Goal: Transaction & Acquisition: Purchase product/service

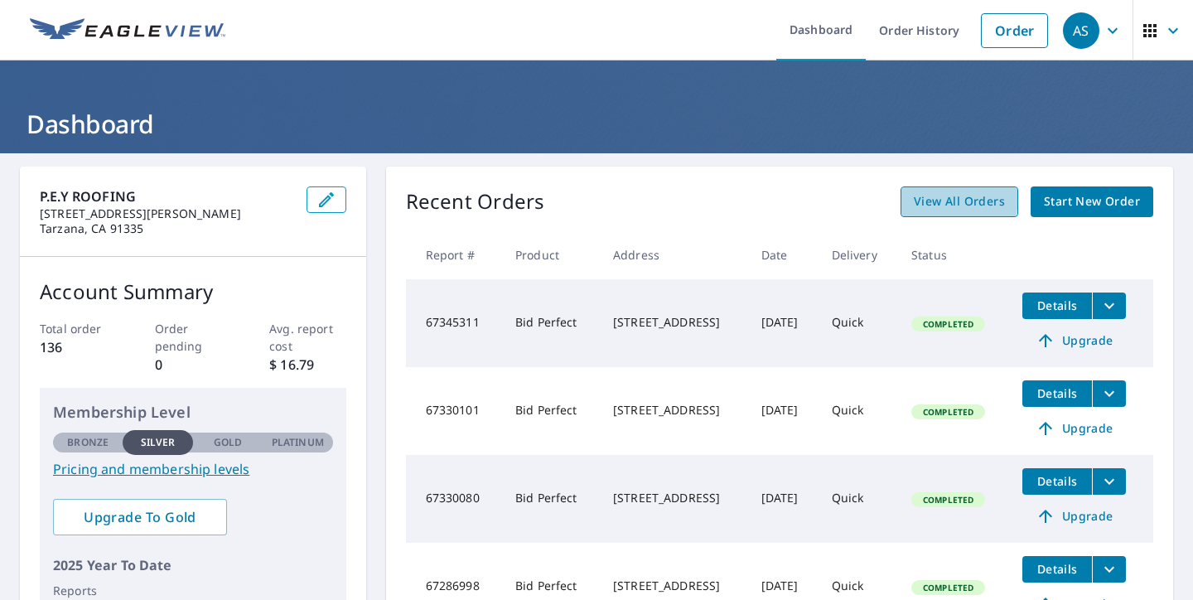
click at [926, 196] on span "View All Orders" at bounding box center [959, 201] width 91 height 21
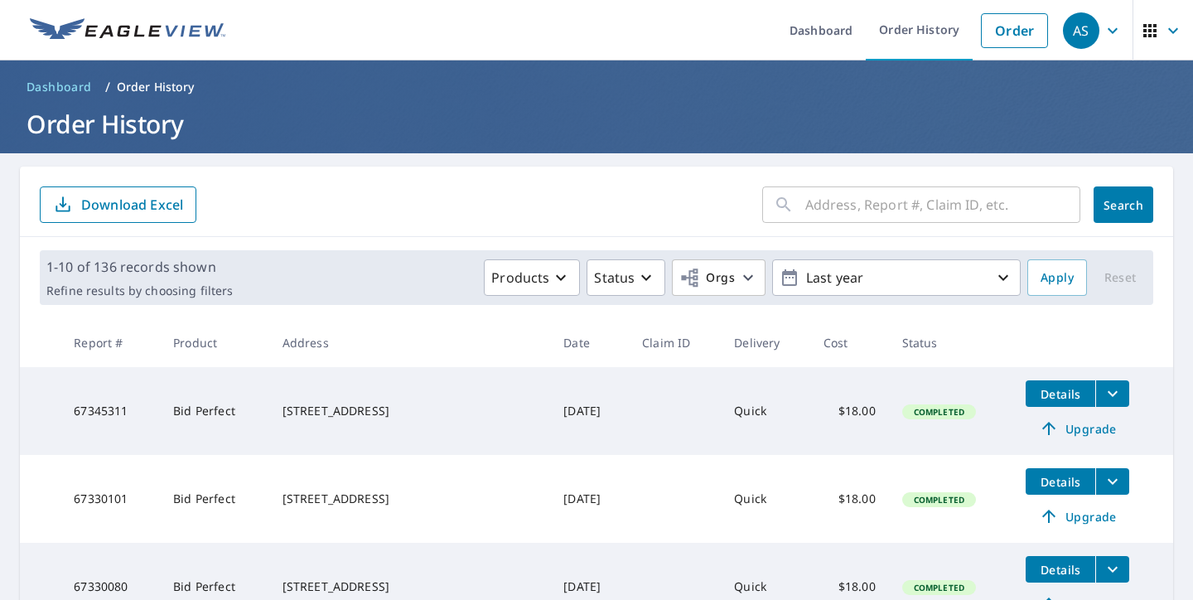
click at [859, 202] on input "text" at bounding box center [942, 204] width 275 height 46
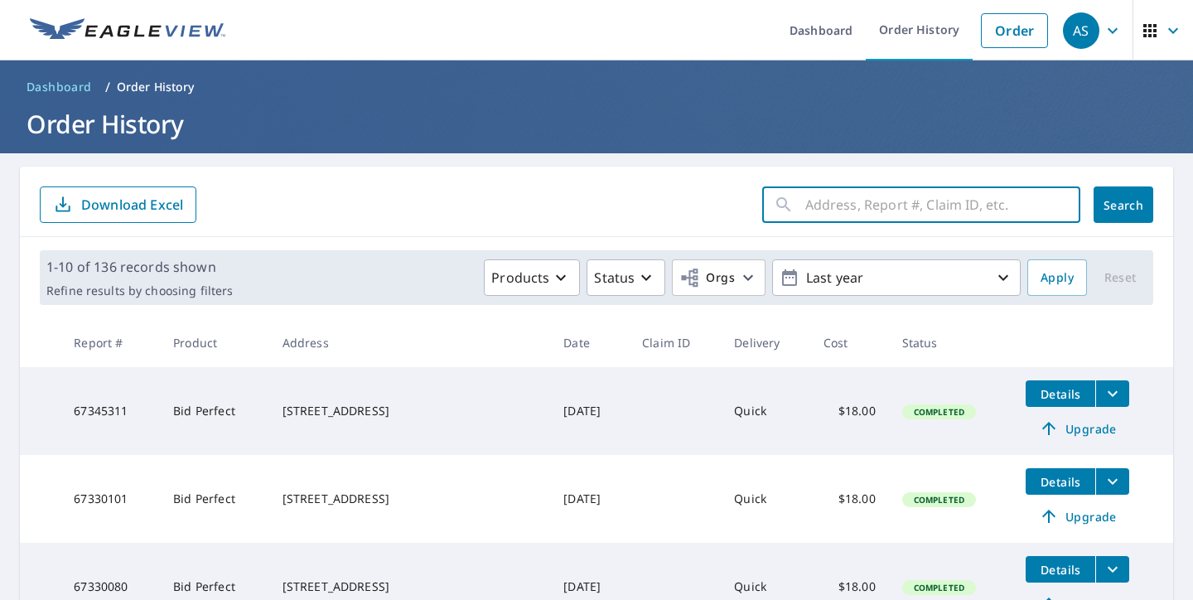
paste input "[STREET_ADDRESS]"
type input "[STREET_ADDRESS]"
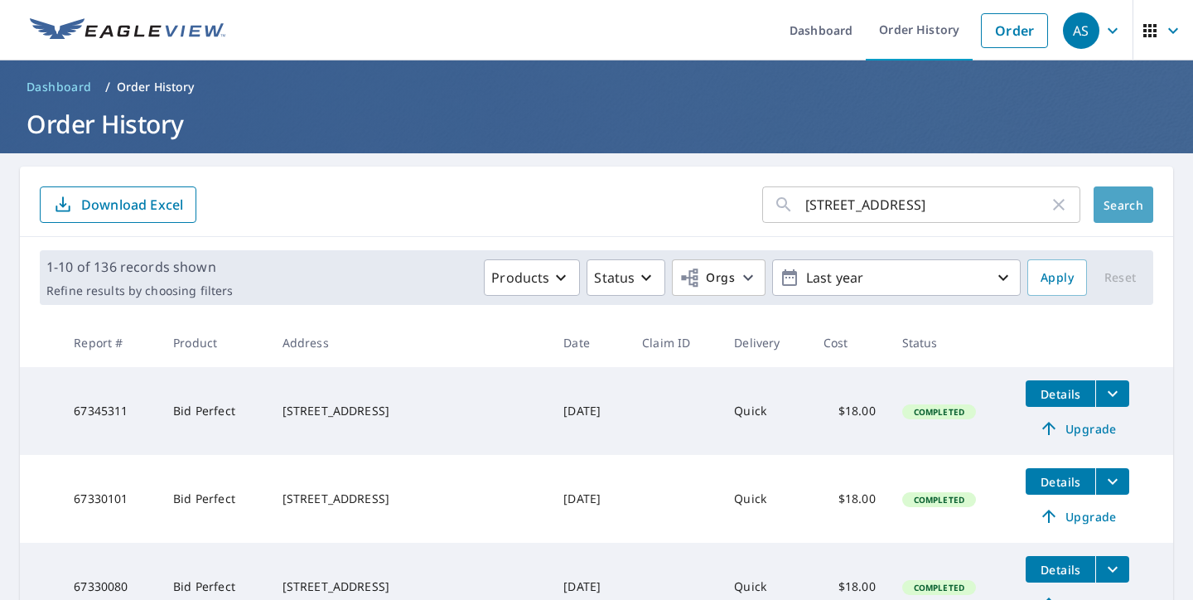
click at [1107, 206] on span "Search" at bounding box center [1123, 205] width 33 height 16
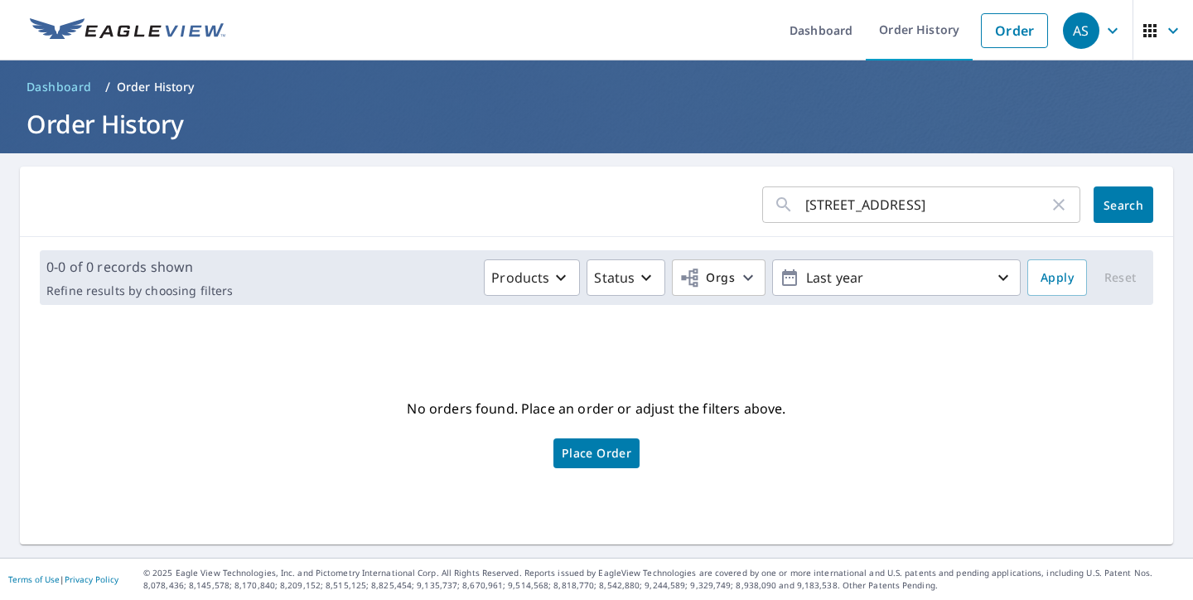
click at [1001, 210] on input "[STREET_ADDRESS]" at bounding box center [927, 204] width 244 height 46
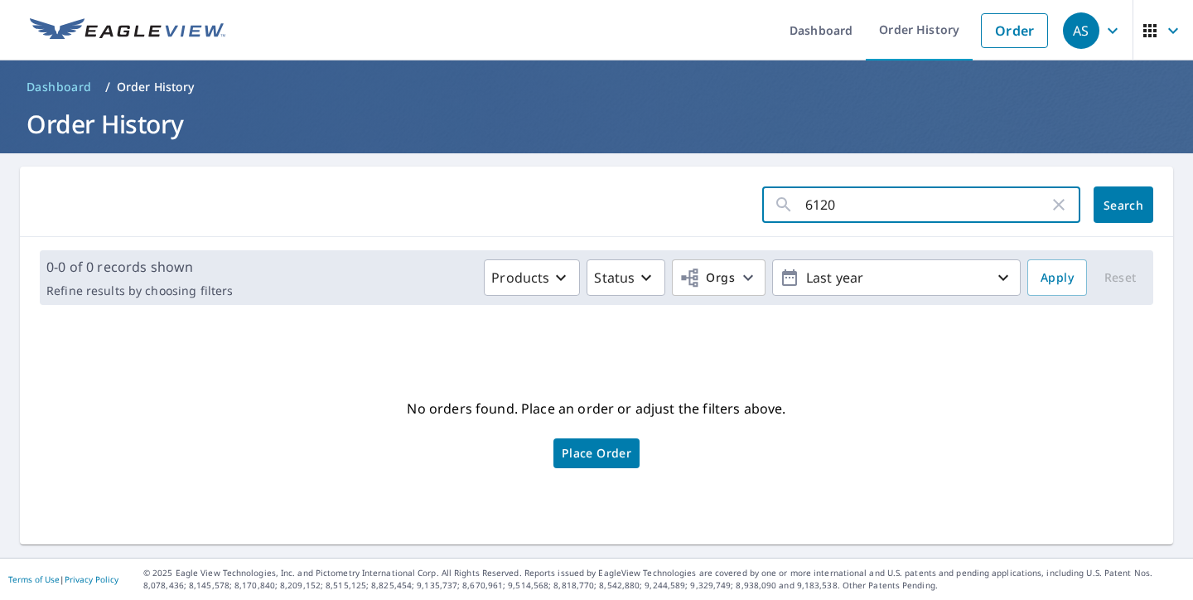
type input "6120"
click at [1117, 215] on button "Search" at bounding box center [1123, 204] width 60 height 36
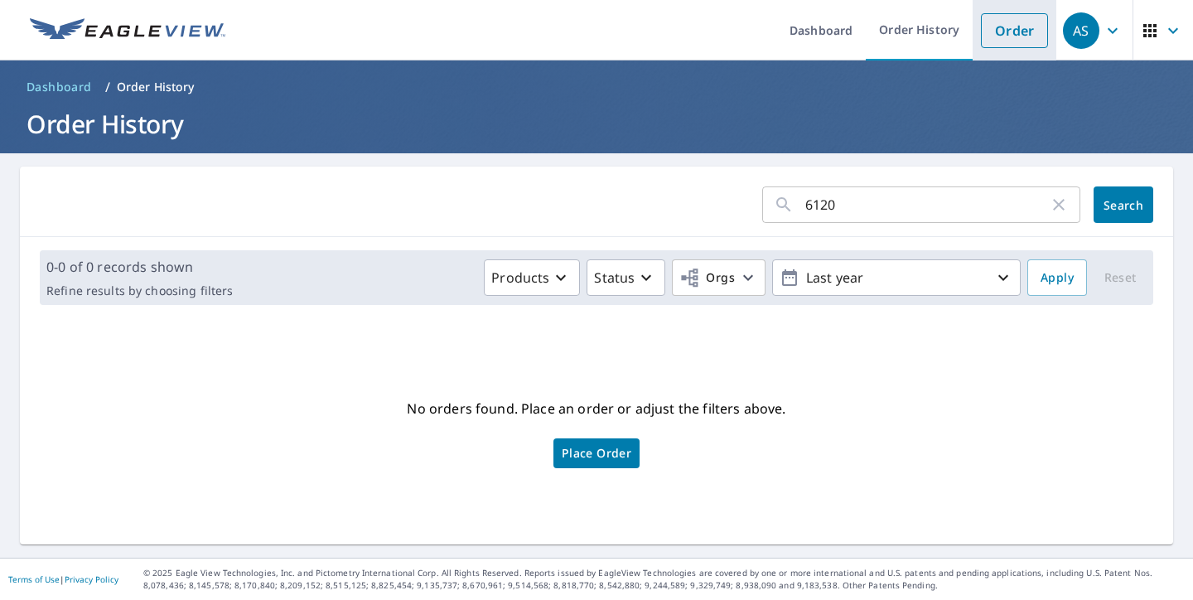
click at [1030, 27] on link "Order" at bounding box center [1014, 30] width 67 height 35
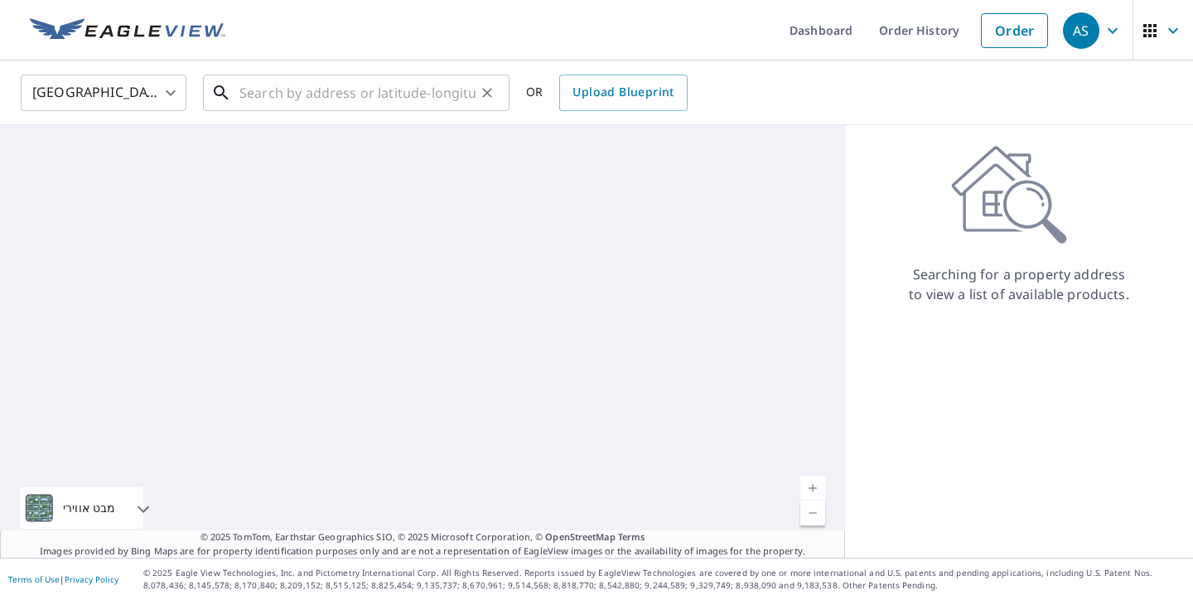
click at [369, 102] on input "text" at bounding box center [357, 93] width 236 height 46
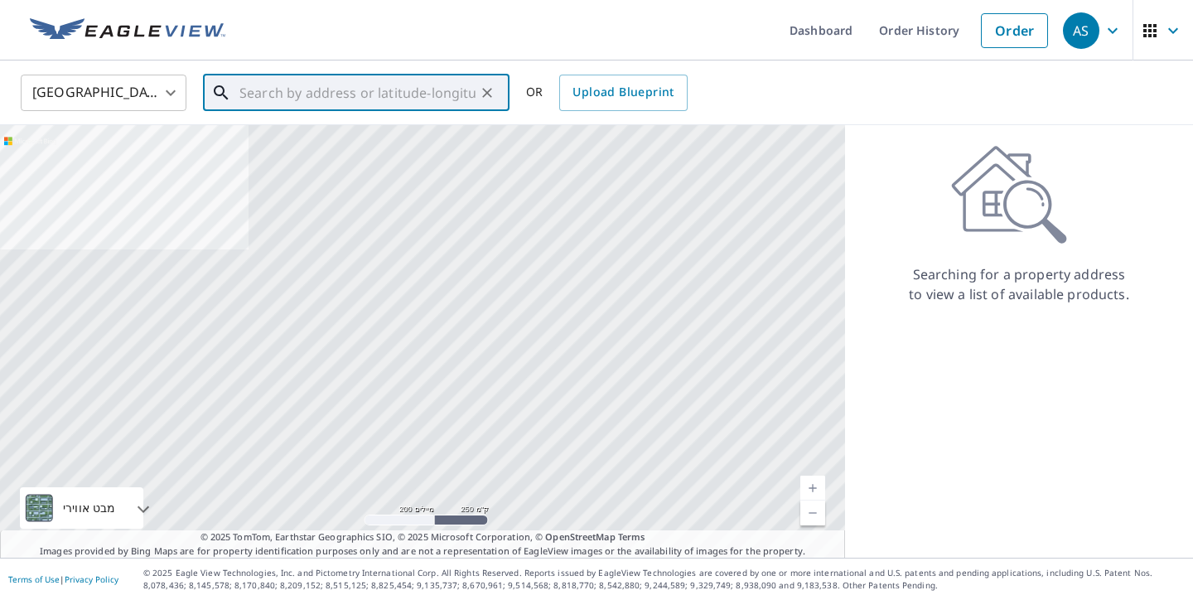
paste input "[STREET_ADDRESS]"
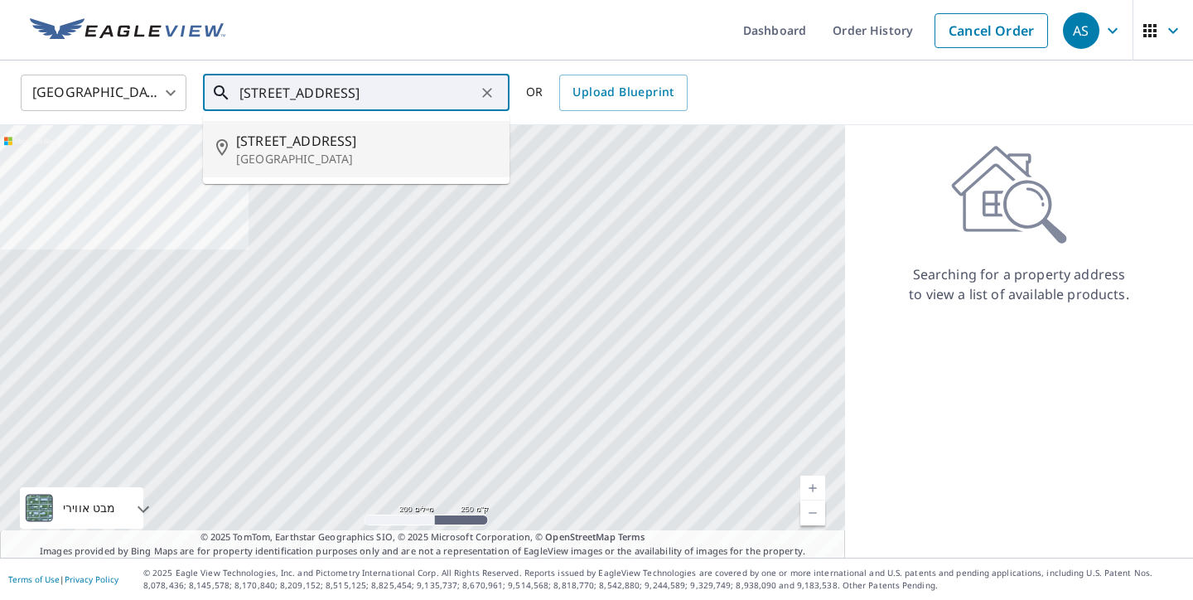
click at [353, 143] on span "[STREET_ADDRESS]" at bounding box center [366, 141] width 260 height 20
type input "[STREET_ADDRESS]"
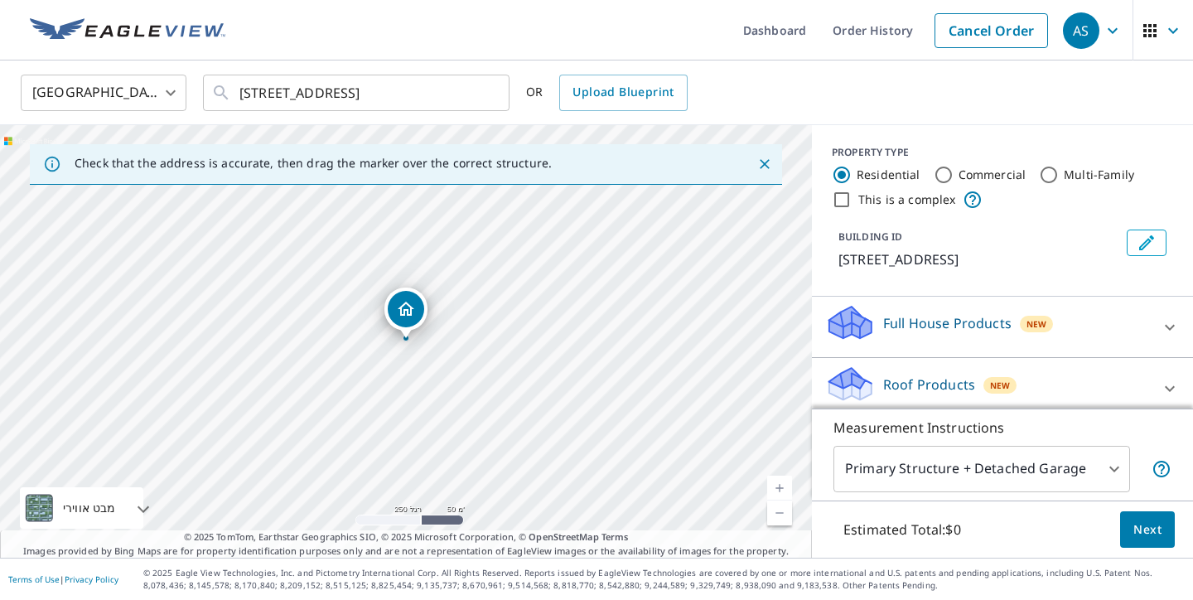
click at [992, 297] on div "PROPERTY TYPE Residential Commercial Multi-Family This is a complex BUILDING ID…" at bounding box center [1002, 210] width 381 height 171
click at [778, 482] on link "רמה נוכחית 17, הגדלת התצוגה" at bounding box center [779, 487] width 25 height 25
click at [778, 482] on link "רמה נוכחית 17.877143252214466, הגדלת התצוגה" at bounding box center [779, 487] width 25 height 25
click at [778, 482] on link "רמה נוכחית 18.83563339654704, הגדלת התצוגה לא זמין" at bounding box center [779, 487] width 25 height 25
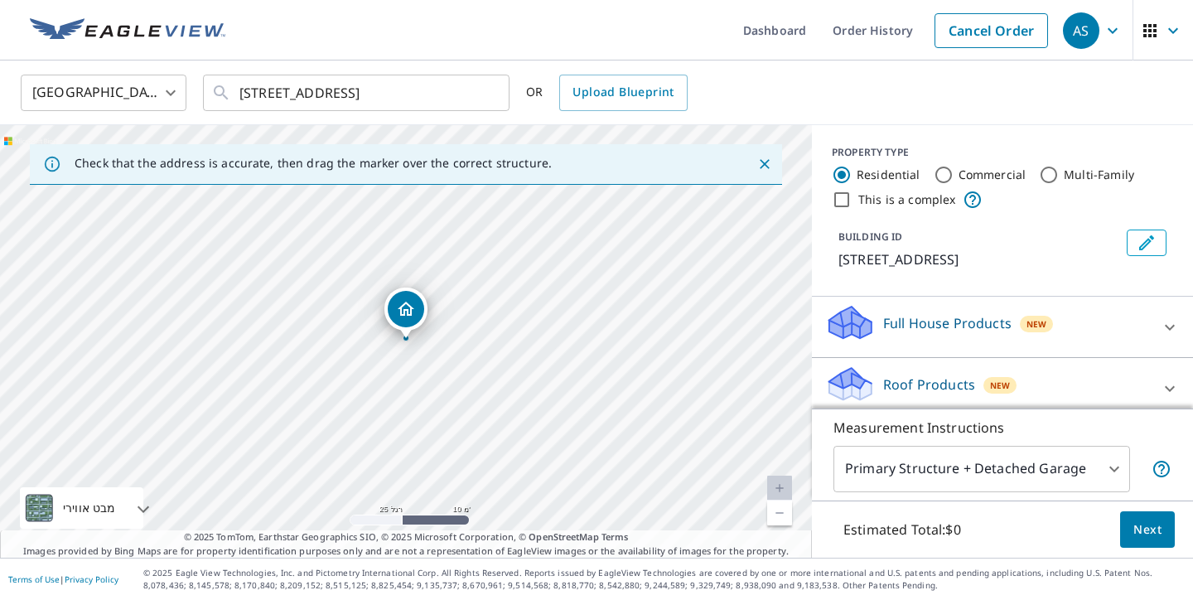
click at [1150, 161] on div "PROPERTY TYPE Residential Commercial Multi-Family This is a complex" at bounding box center [1002, 177] width 341 height 65
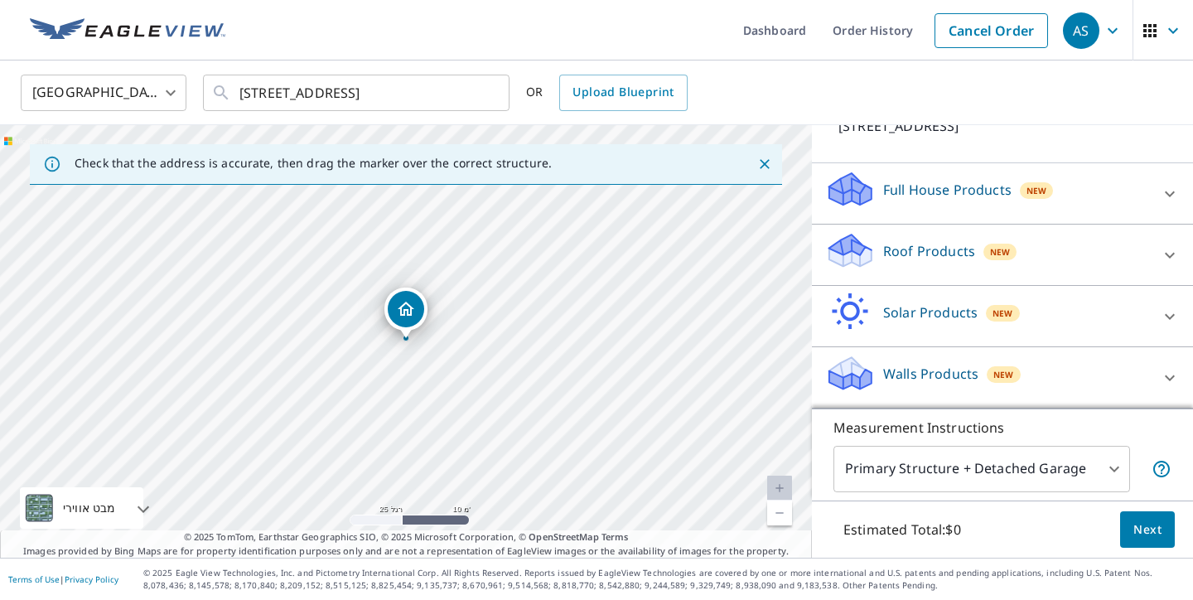
scroll to position [148, 0]
click at [1090, 267] on div "Roof Products New" at bounding box center [987, 254] width 325 height 47
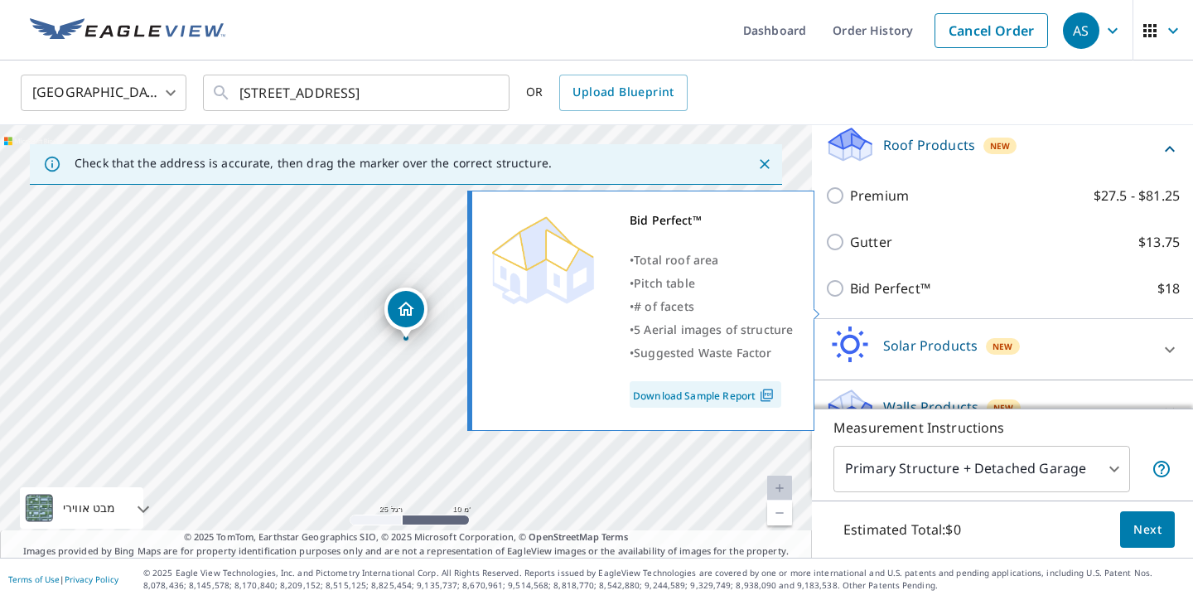
click at [868, 298] on p "Bid Perfect™" at bounding box center [890, 288] width 80 height 20
click at [850, 298] on input "Bid Perfect™ $18" at bounding box center [837, 288] width 25 height 20
checkbox input "true"
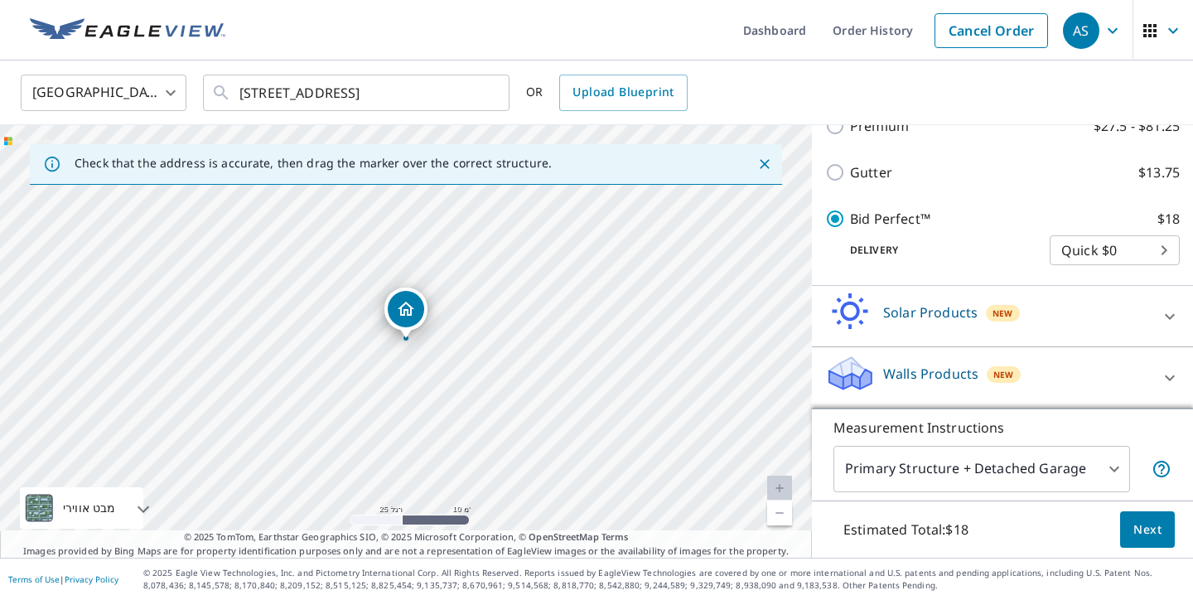
scroll to position [346, 0]
click at [1136, 542] on button "Next" at bounding box center [1147, 529] width 55 height 37
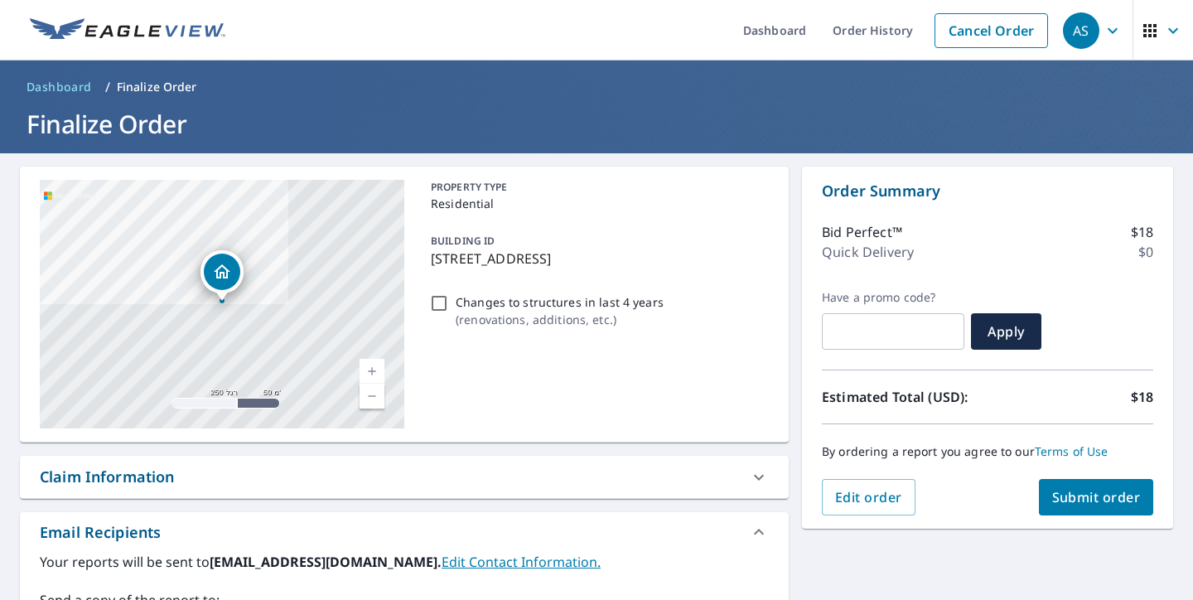
click at [445, 309] on input "Changes to structures in last 4 years ( renovations, additions, etc. )" at bounding box center [439, 303] width 20 height 20
checkbox input "true"
click at [1088, 503] on span "Submit order" at bounding box center [1096, 497] width 89 height 18
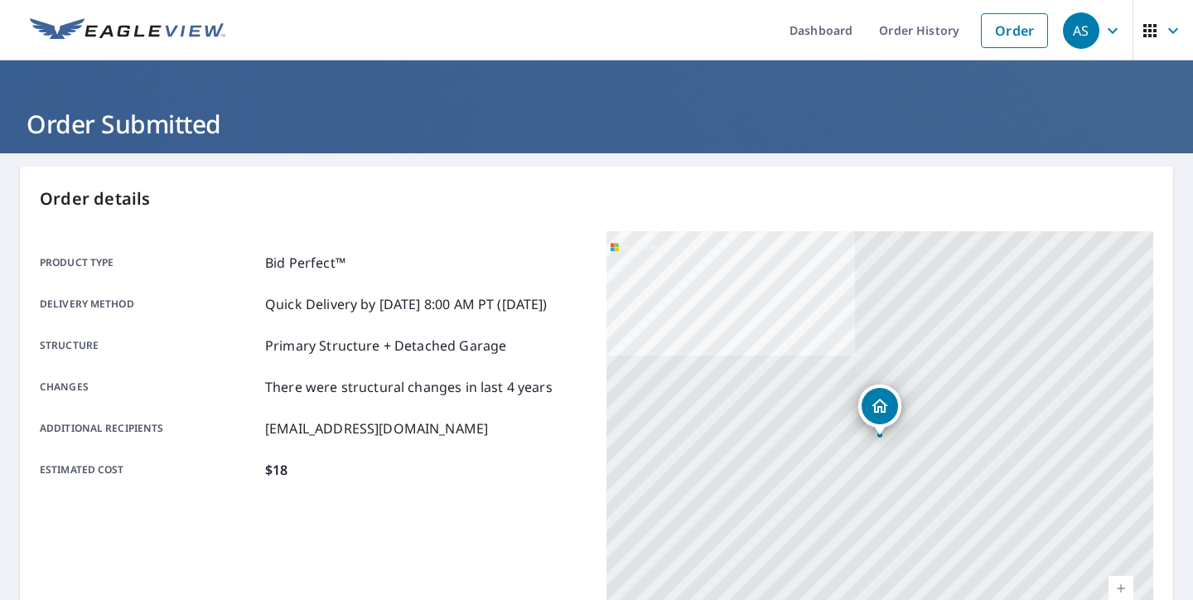
click at [1165, 364] on div "Order details Product type Bid Perfect™ Delivery method Quick Delivery by [DATE…" at bounding box center [596, 542] width 1153 height 753
click at [1027, 32] on link "Order" at bounding box center [1014, 30] width 67 height 35
